Goal: Information Seeking & Learning: Learn about a topic

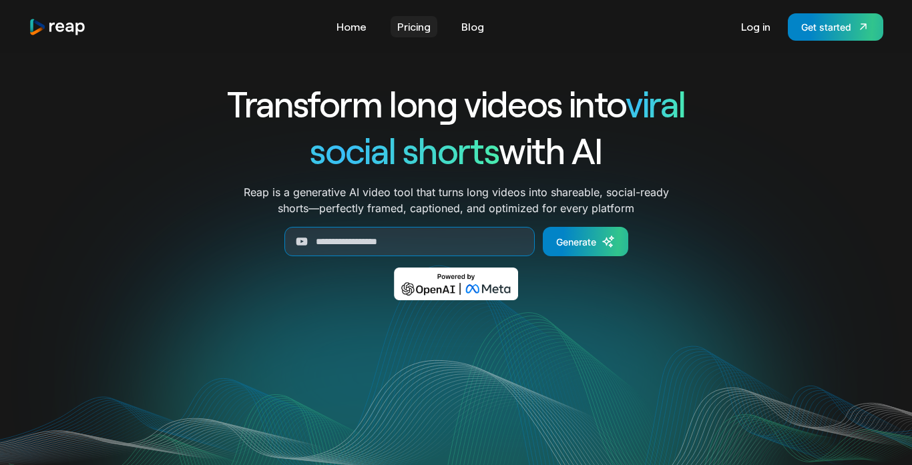
click at [400, 20] on link "Pricing" at bounding box center [413, 26] width 47 height 21
